Goal: Navigation & Orientation: Find specific page/section

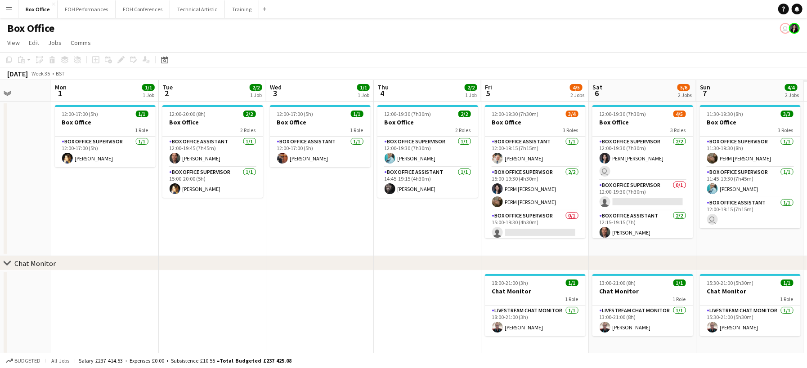
drag, startPoint x: 579, startPoint y: 211, endPoint x: 13, endPoint y: 144, distance: 569.9
click at [13, 144] on app-calendar-viewport "Wed 27 1/1 1 Job Thu 28 1/1 1 Job Fri 29 4/4 1 Job Sat 30 Sun 31 Mon 1 1/1 1 Jo…" at bounding box center [403, 217] width 807 height 275
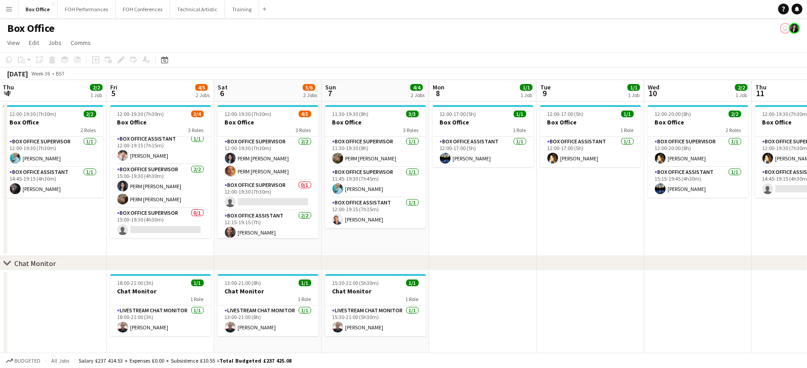
drag, startPoint x: 433, startPoint y: 234, endPoint x: -196, endPoint y: 144, distance: 635.4
click at [0, 144] on html "Menu Boards Boards Boards All jobs Status Workforce Workforce My Workforce Recr…" at bounding box center [403, 185] width 807 height 371
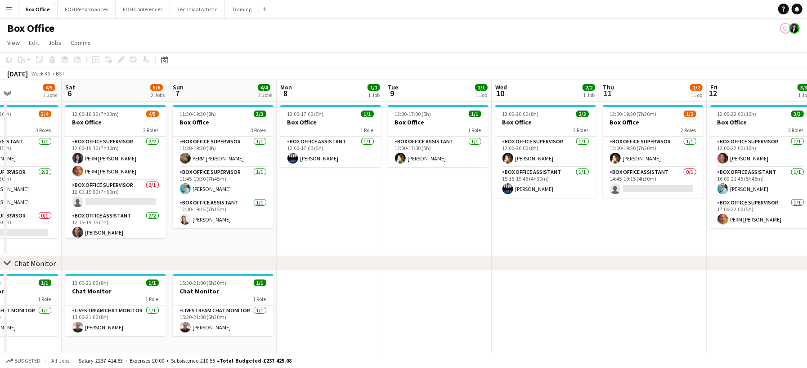
scroll to position [0, 233]
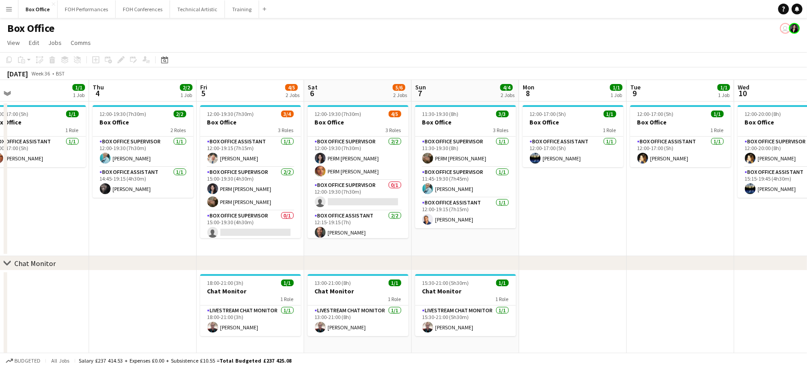
drag, startPoint x: 592, startPoint y: 228, endPoint x: 814, endPoint y: 278, distance: 227.8
click at [807, 278] on html "Menu Boards Boards Boards All jobs Status Workforce Workforce My Workforce Recr…" at bounding box center [403, 185] width 807 height 371
